Goal: Transaction & Acquisition: Purchase product/service

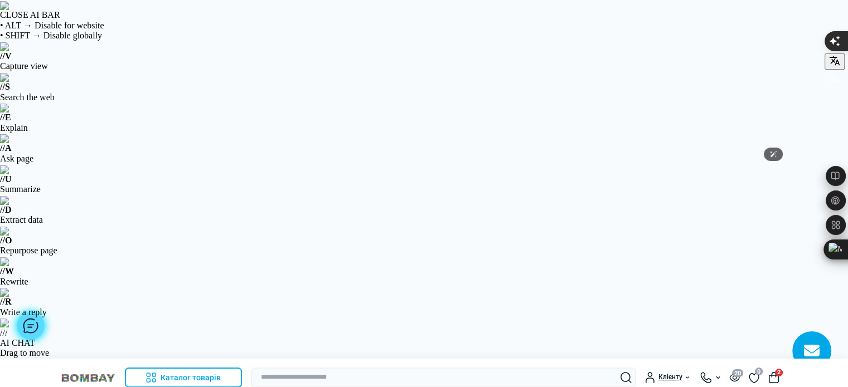
scroll to position [223, 0]
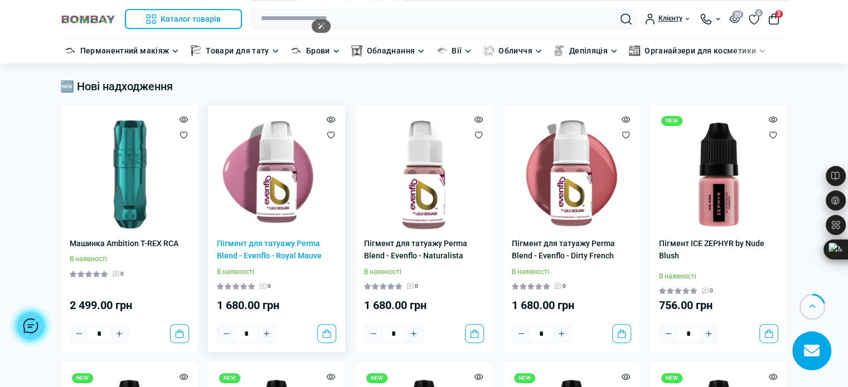
scroll to position [689, 0]
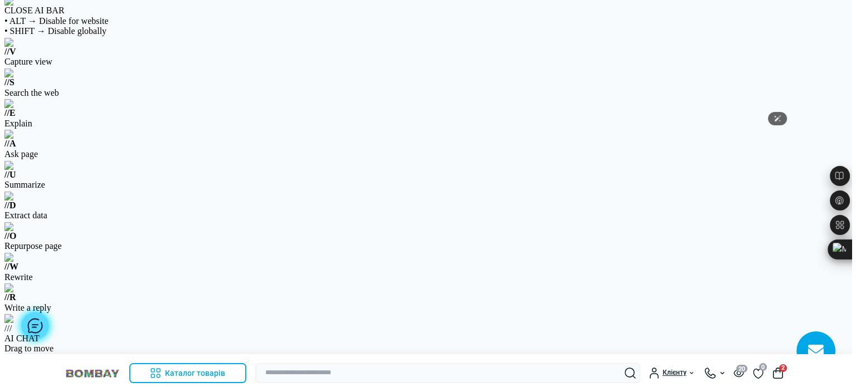
scroll to position [0, 0]
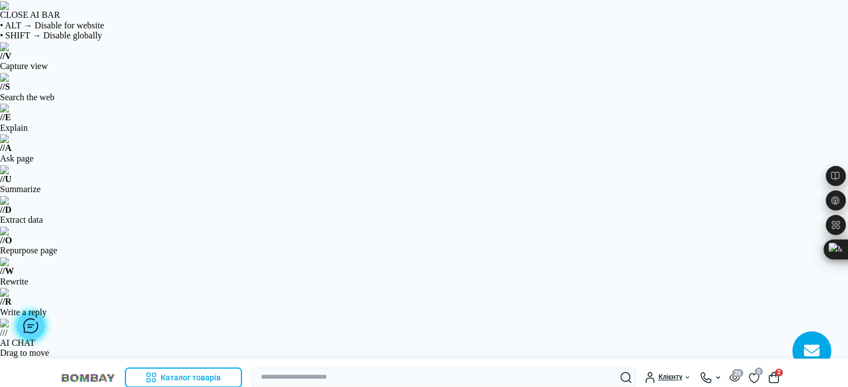
click at [781, 368] on div "Клієнту Увійти в кабінет Мова: ua en ru Валюта: грн $ Оплата та доставка Знижка…" at bounding box center [515, 378] width 546 height 20
click at [774, 372] on button "2" at bounding box center [773, 377] width 11 height 11
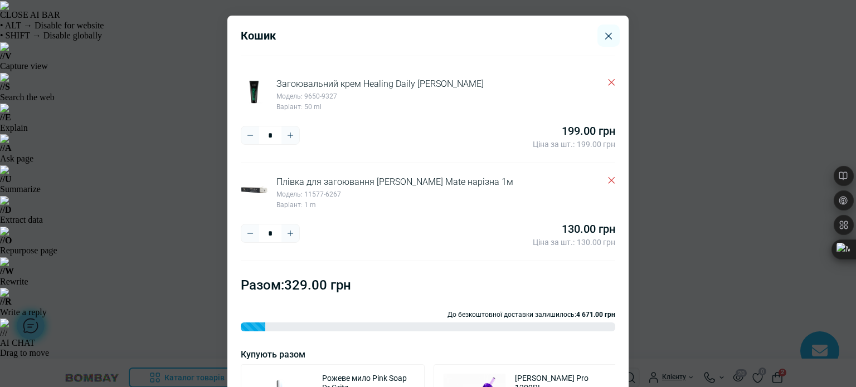
click at [608, 82] on icon "Delete" at bounding box center [611, 82] width 7 height 7
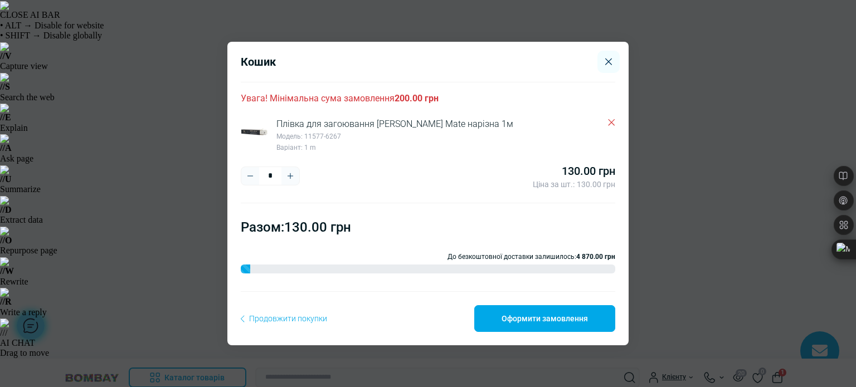
click at [600, 81] on div "Кошик" at bounding box center [428, 68] width 375 height 27
click at [606, 132] on div "Плівка для загоювання Rolka Klever Mate нарізна 1м Модель: 11577-6267 Варіант: …" at bounding box center [428, 136] width 375 height 35
click at [608, 123] on button "Delete" at bounding box center [612, 123] width 8 height 8
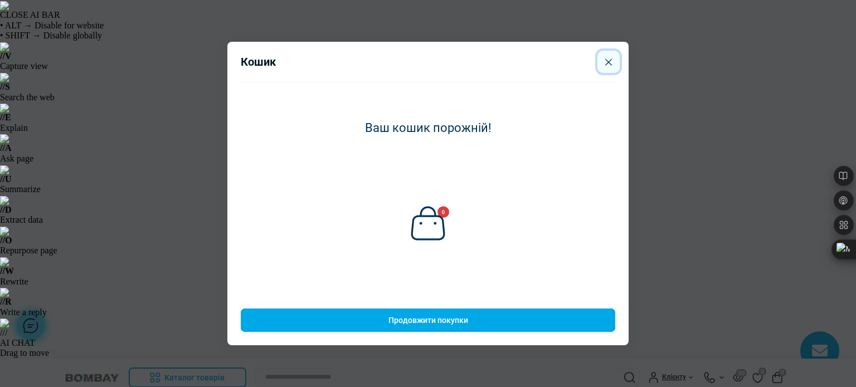
click at [606, 60] on icon "Close" at bounding box center [608, 62] width 7 height 7
